Goal: Task Accomplishment & Management: Manage account settings

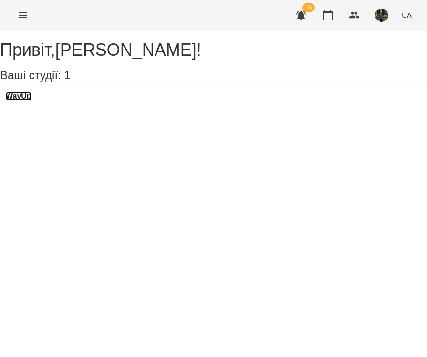
click at [31, 101] on h3 "WayUp" at bounding box center [19, 96] width 26 height 9
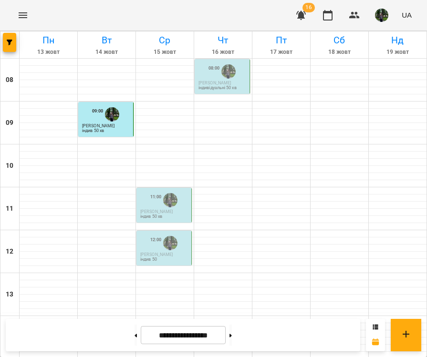
scroll to position [304, 0]
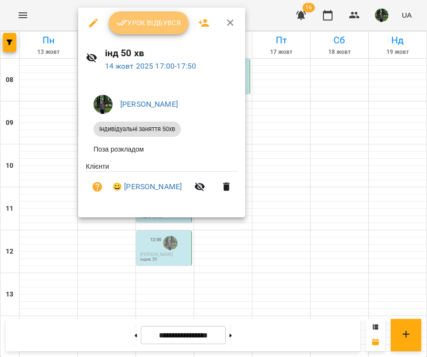
click at [153, 19] on span "Урок відбувся" at bounding box center [148, 22] width 65 height 11
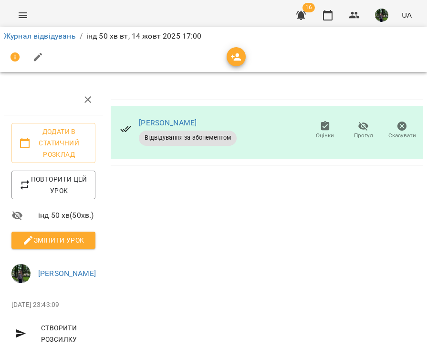
click at [45, 236] on span "Змінити урок" at bounding box center [53, 240] width 69 height 11
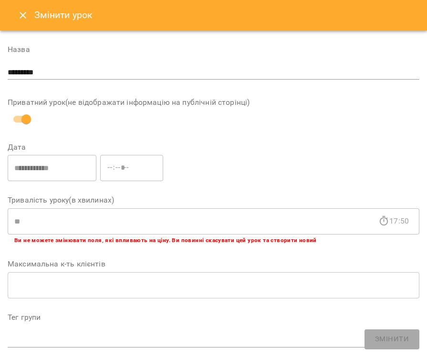
scroll to position [470, 0]
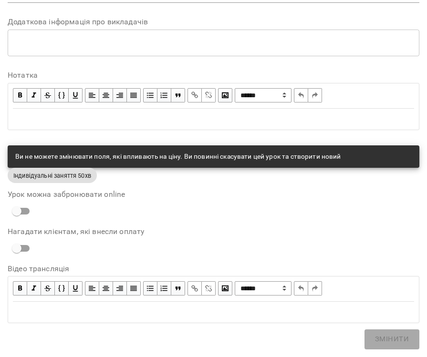
click at [121, 122] on div "Edit text" at bounding box center [213, 119] width 401 height 11
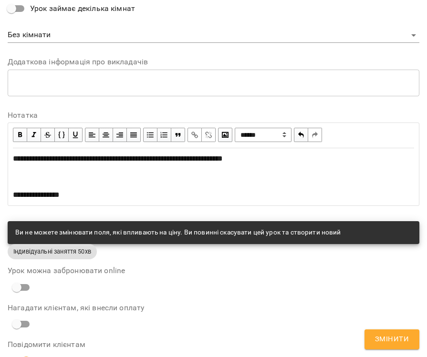
scroll to position [511, 0]
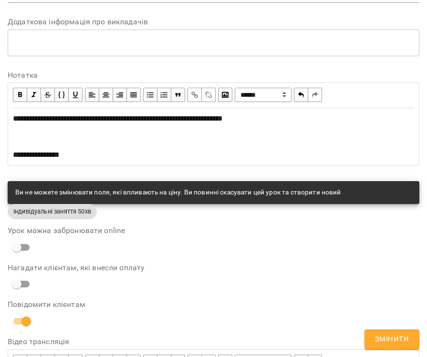
click at [381, 331] on button "Змінити" at bounding box center [392, 340] width 55 height 20
